Goal: Information Seeking & Learning: Learn about a topic

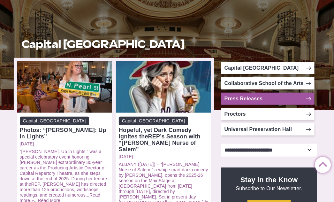
click at [304, 97] on link "Press Releases" at bounding box center [268, 99] width 93 height 12
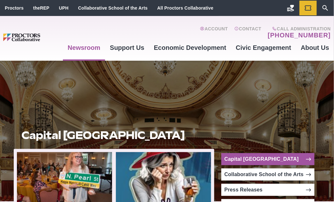
click at [299, 159] on link "Capital [GEOGRAPHIC_DATA]" at bounding box center [268, 159] width 93 height 12
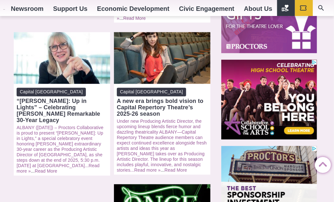
scroll to position [264, 0]
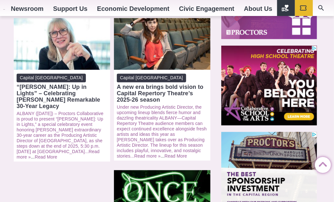
drag, startPoint x: 336, startPoint y: 13, endPoint x: 333, endPoint y: 55, distance: 42.3
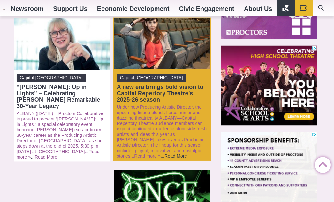
click at [165, 154] on link "Read More" at bounding box center [176, 156] width 23 height 5
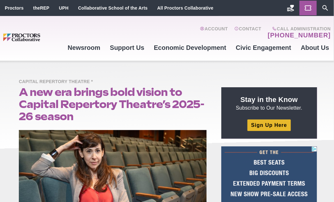
drag, startPoint x: 337, startPoint y: 19, endPoint x: 316, endPoint y: 12, distance: 22.5
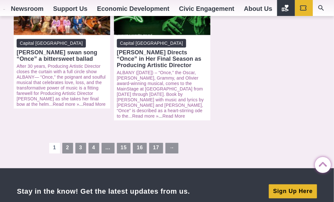
scroll to position [863, 0]
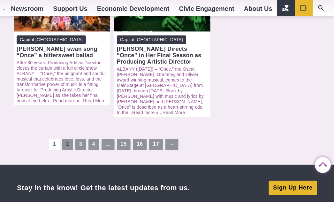
click at [68, 139] on link "2" at bounding box center [67, 144] width 11 height 11
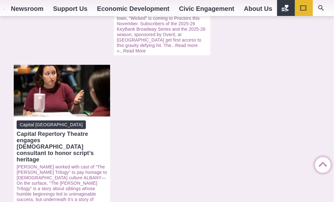
scroll to position [825, 0]
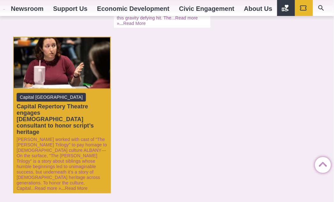
click at [63, 103] on div "Capital Repertory Theatre engages [DEMOGRAPHIC_DATA] consultant to honor script…" at bounding box center [62, 119] width 91 height 32
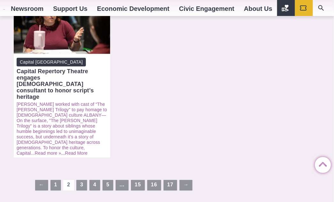
scroll to position [868, 0]
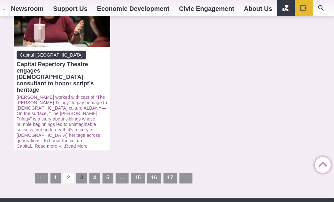
click at [79, 173] on link "3" at bounding box center [81, 178] width 11 height 11
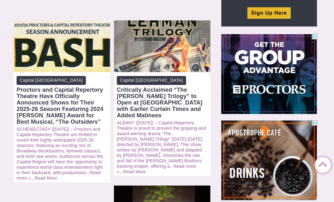
scroll to position [145, 0]
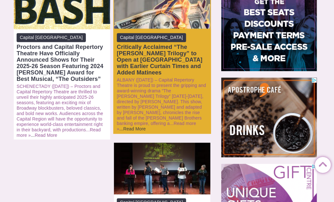
click at [146, 126] on link "Read More" at bounding box center [134, 128] width 23 height 5
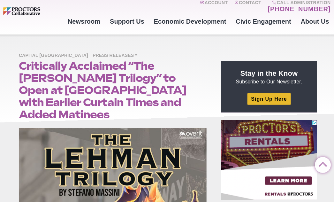
scroll to position [17, 0]
